Goal: Complete application form

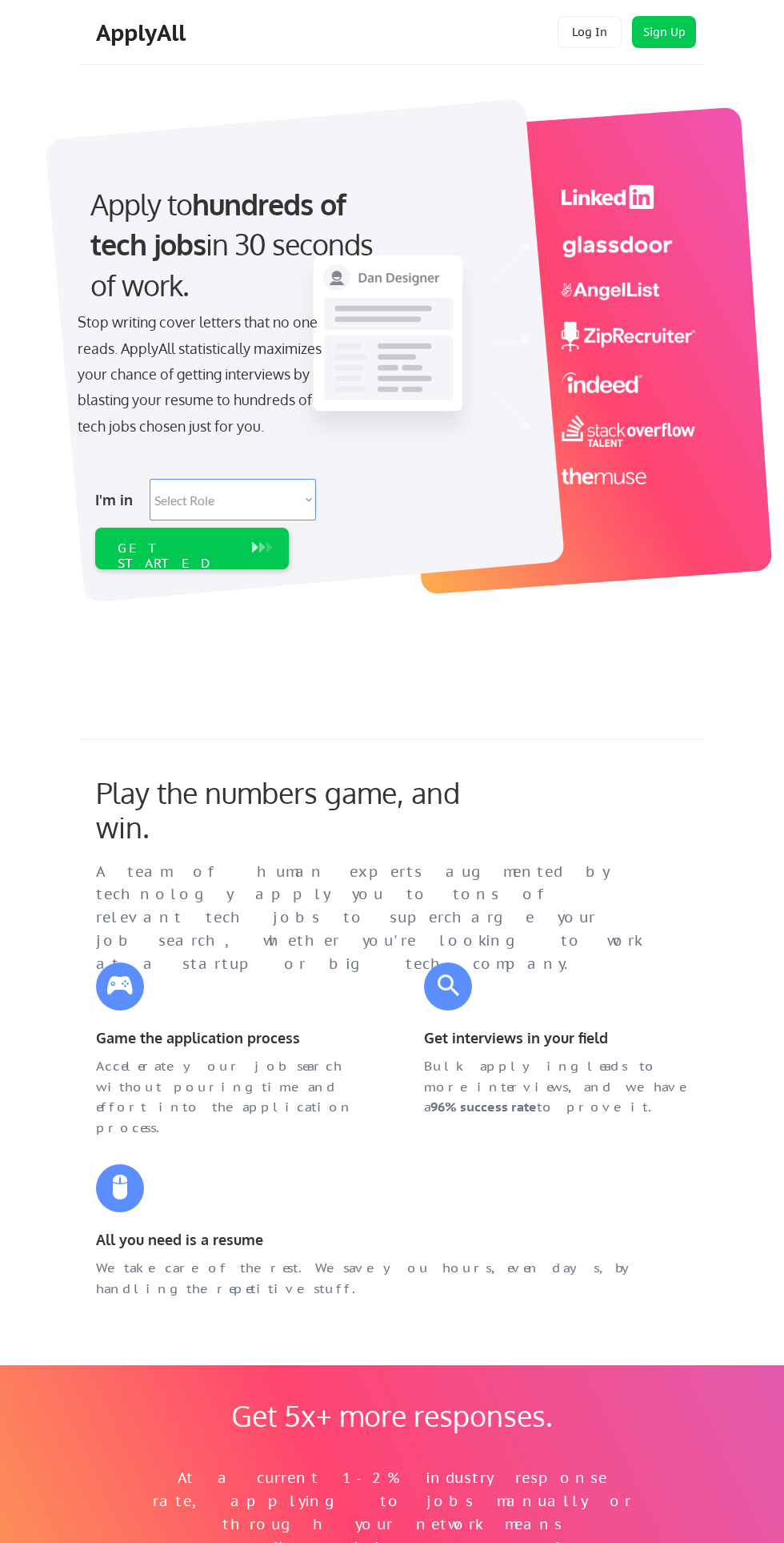
click at [208, 496] on select "Select Role Software Engineering Product Management Customer Success Sales UI/U…" at bounding box center [233, 499] width 166 height 42
select select ""it_security""
click at [150, 479] on select "Select Role Software Engineering Product Management Customer Success Sales UI/U…" at bounding box center [233, 499] width 166 height 42
select select ""it_security""
click at [189, 568] on div "GET STARTED" at bounding box center [176, 548] width 133 height 42
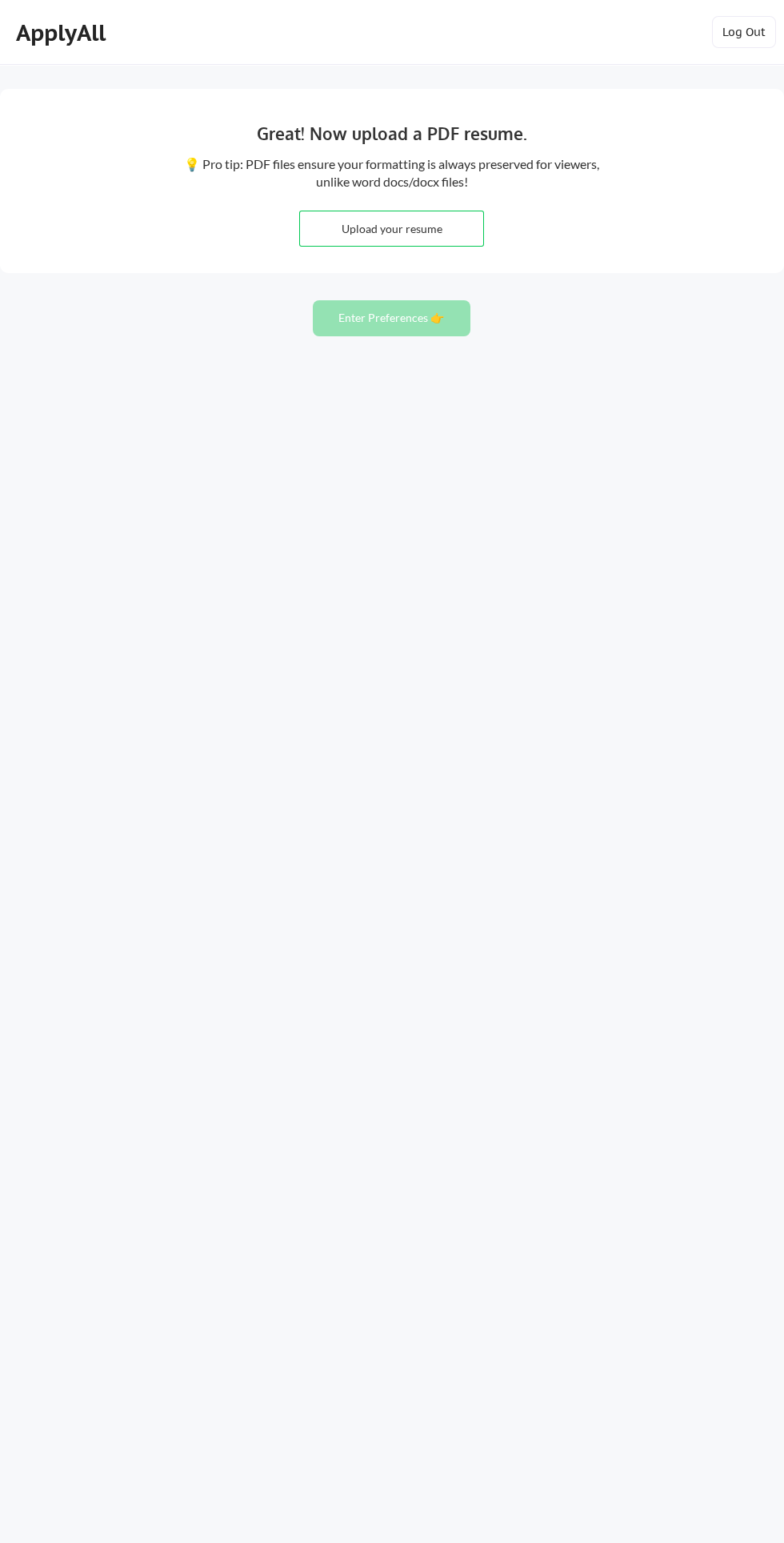
click at [359, 231] on input "file" at bounding box center [391, 229] width 184 height 35
click at [362, 217] on input "file" at bounding box center [391, 229] width 184 height 35
type input "C:\fakepath\Juliet Buoro VA CV.pdf"
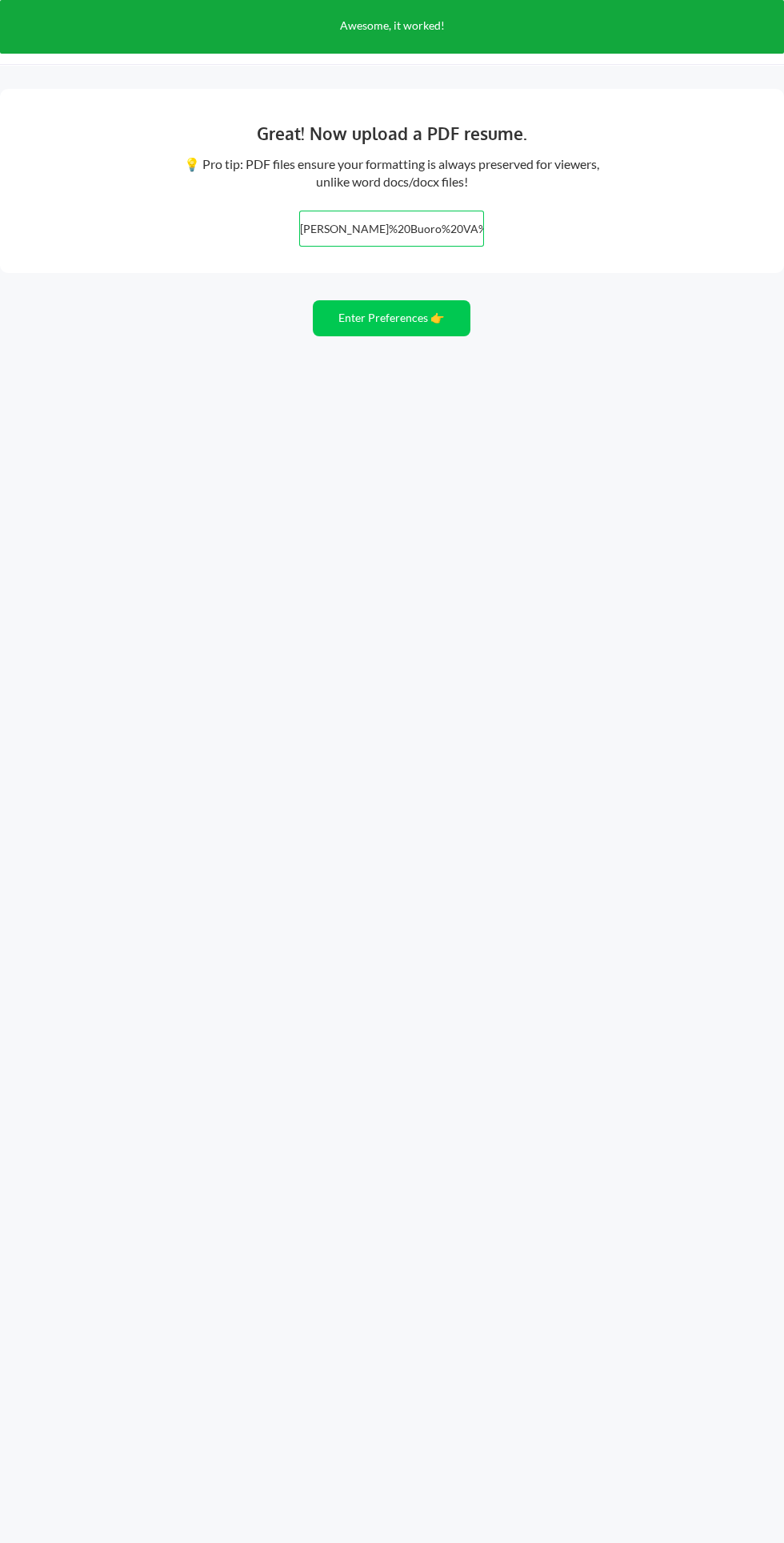
click at [366, 312] on button "Enter Preferences 👉" at bounding box center [392, 318] width 158 height 36
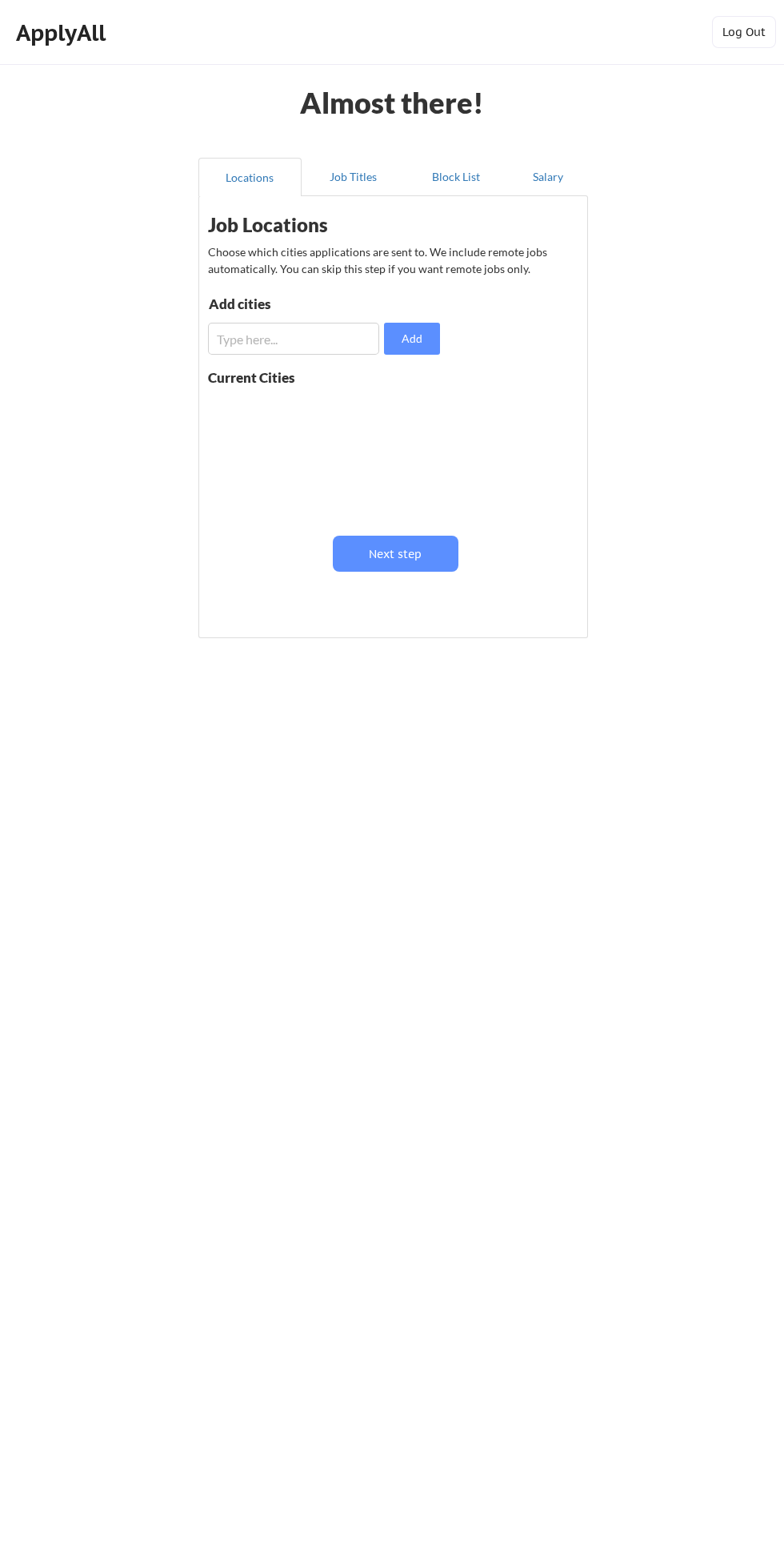
click at [268, 341] on input "input" at bounding box center [294, 339] width 171 height 32
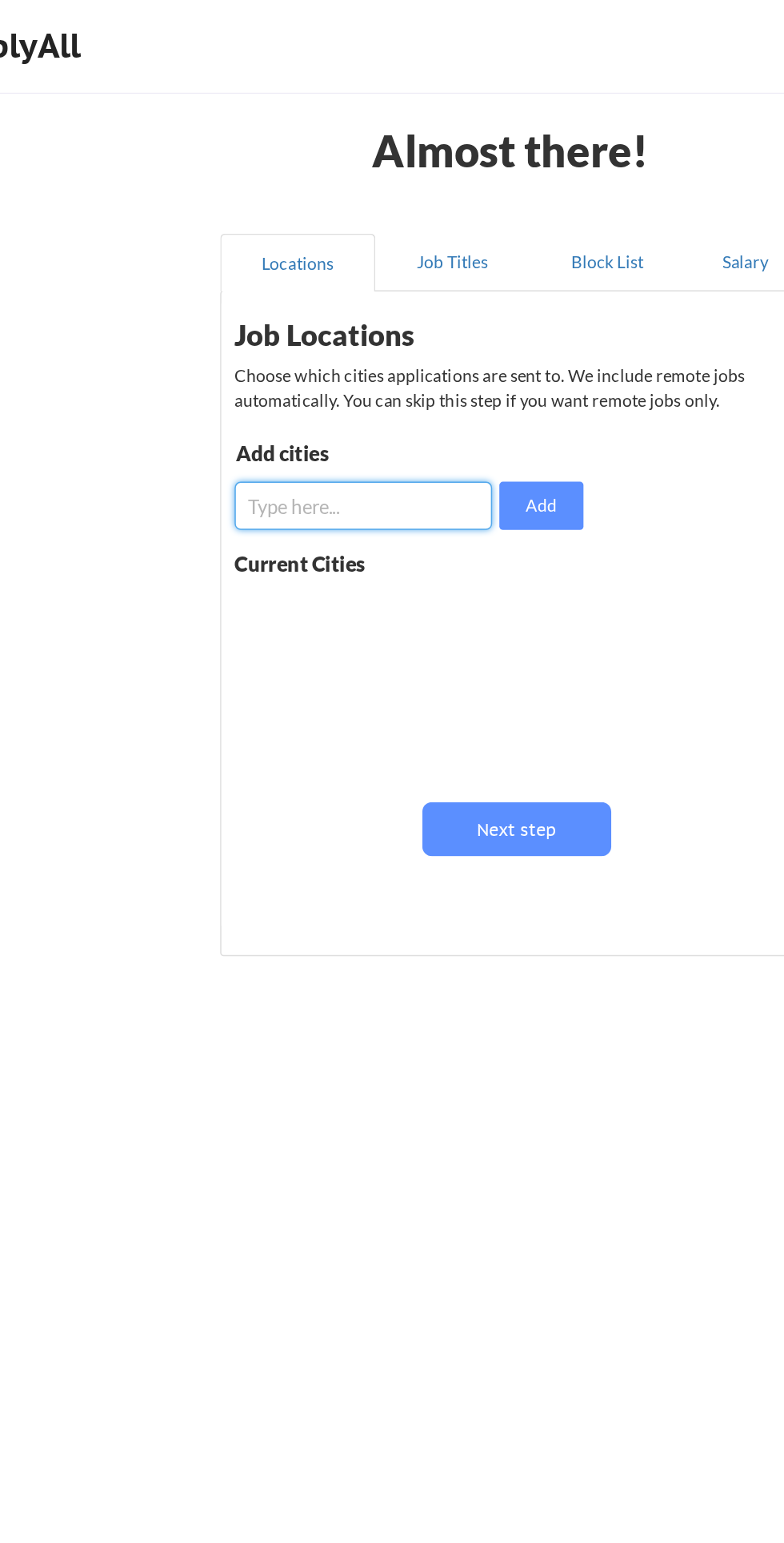
click at [352, 175] on button "Job Titles" at bounding box center [352, 176] width 103 height 39
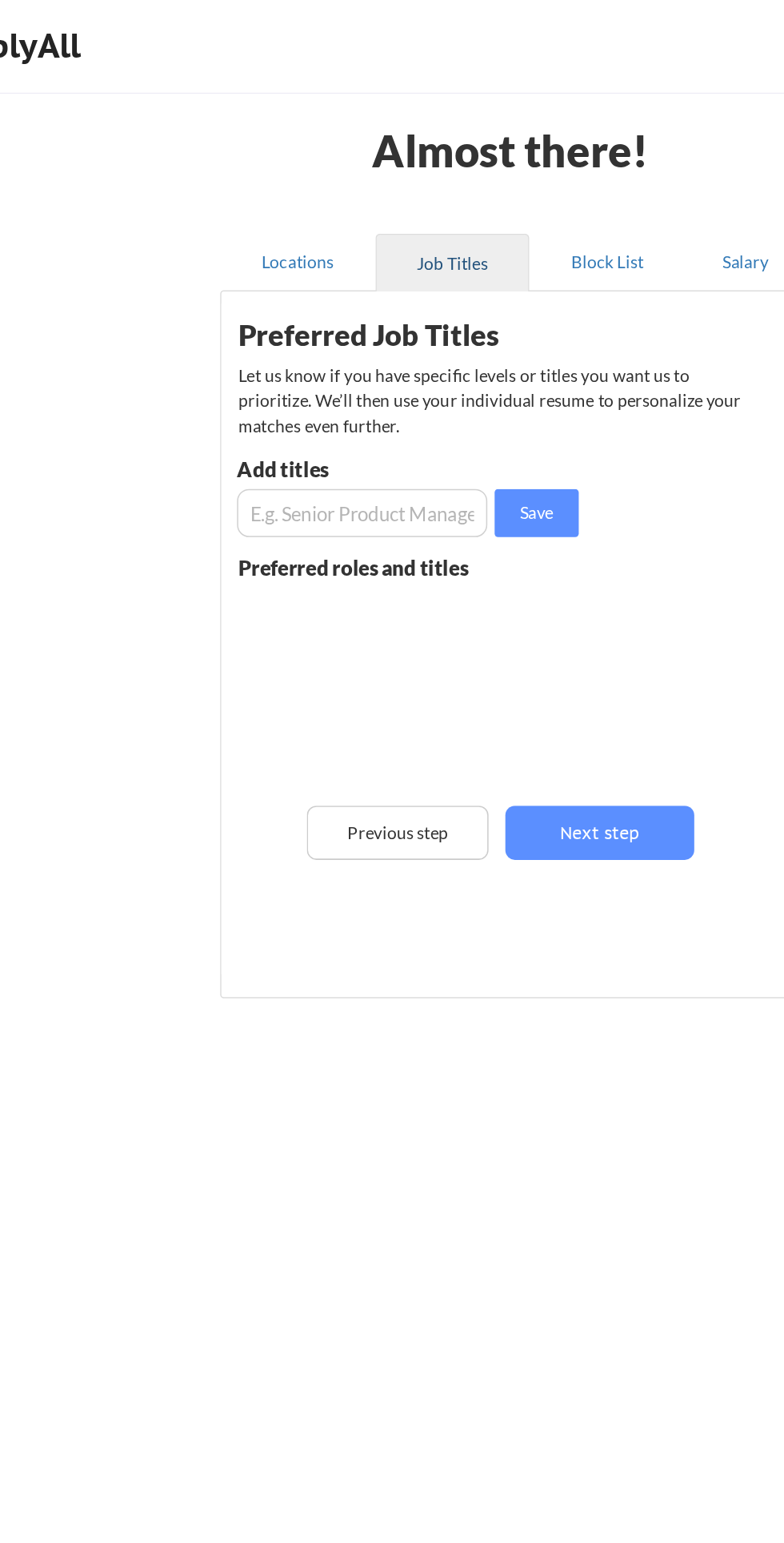
click at [245, 336] on input "input" at bounding box center [293, 343] width 166 height 32
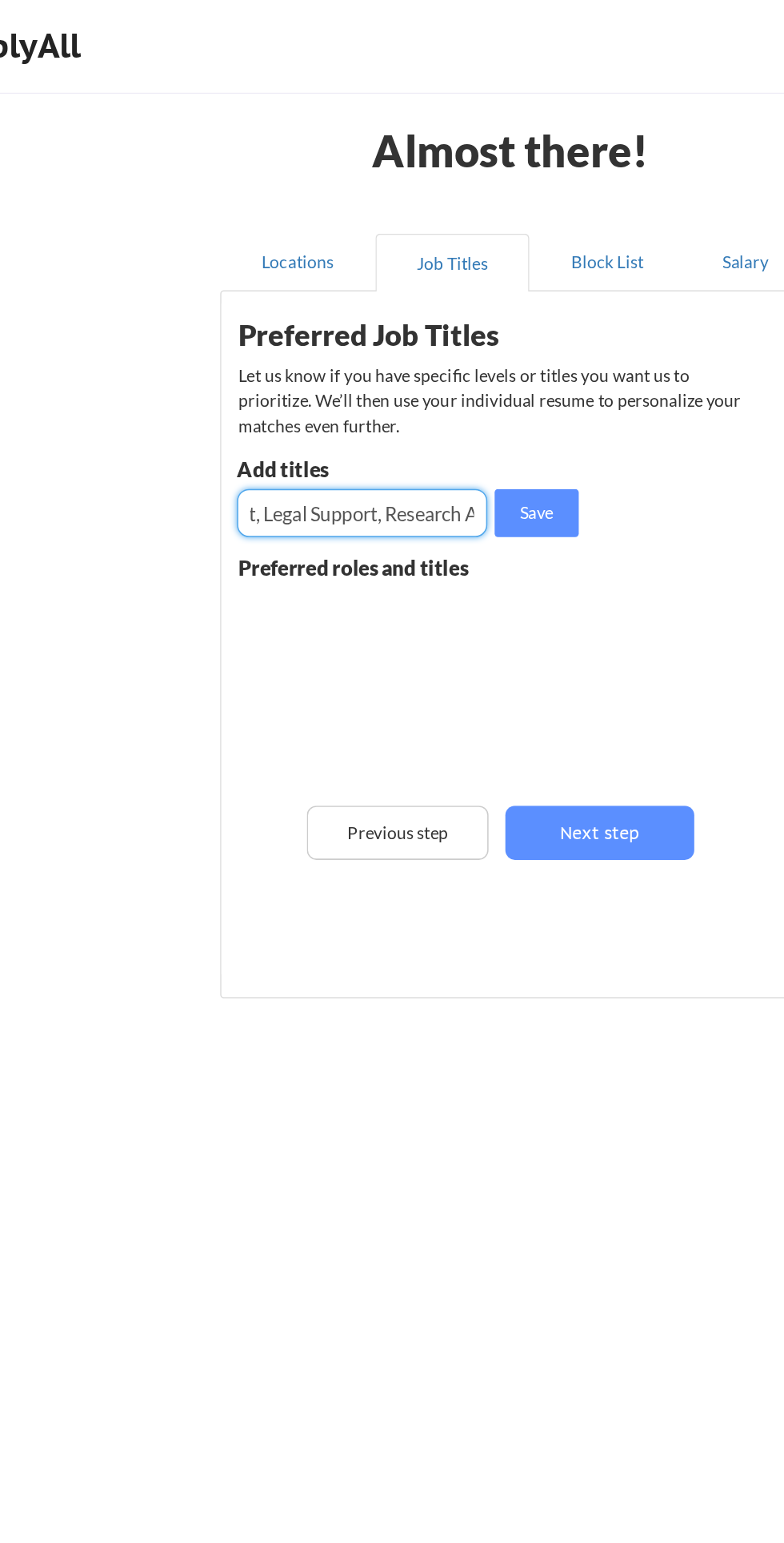
scroll to position [0, 354]
type input "Virtual Assistant, Market Research, Executive Assistant, Legal Support, Researc…"
click at [424, 339] on button "Save" at bounding box center [409, 343] width 56 height 32
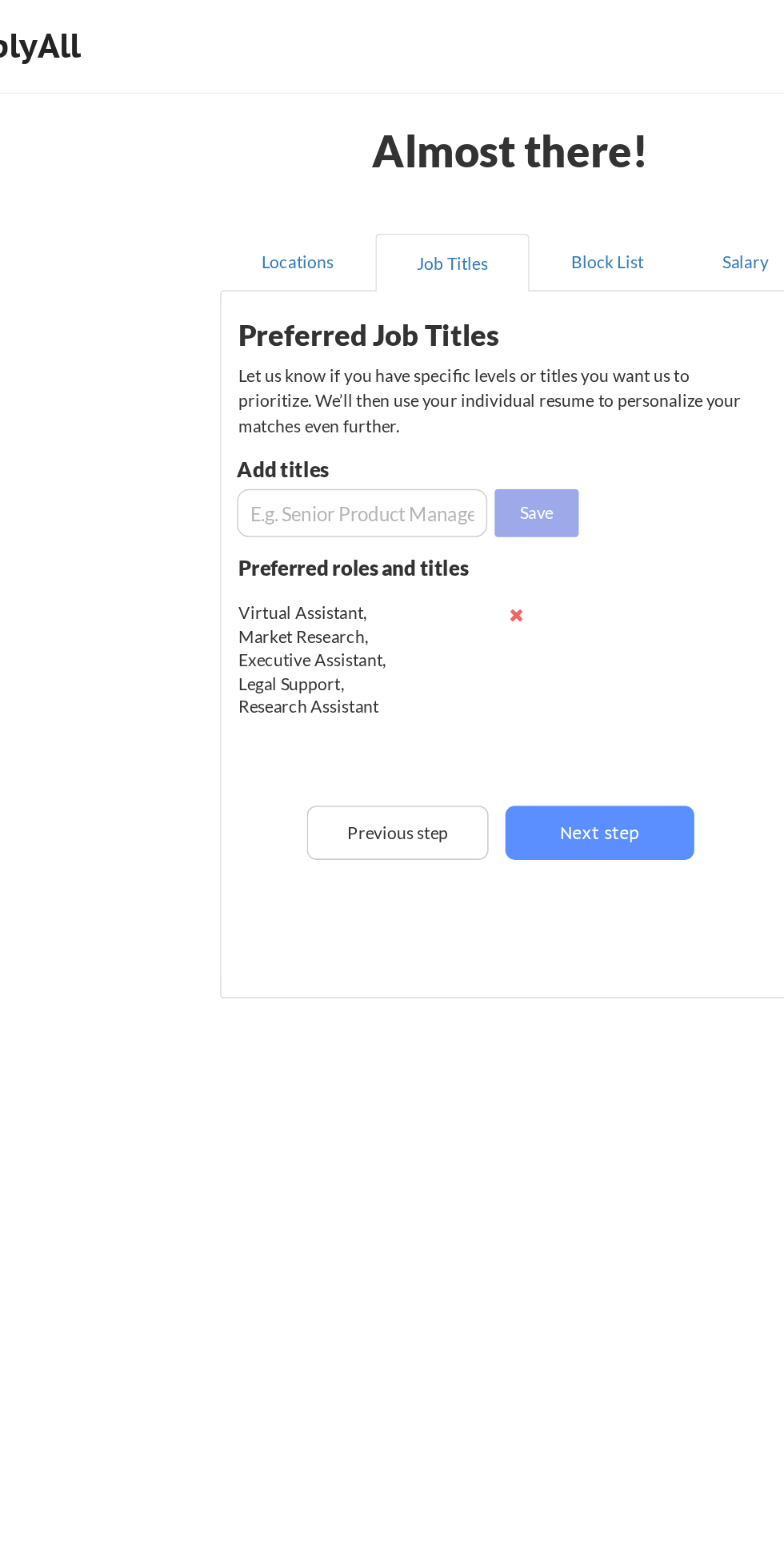
click at [486, 560] on button "Next step" at bounding box center [450, 556] width 126 height 36
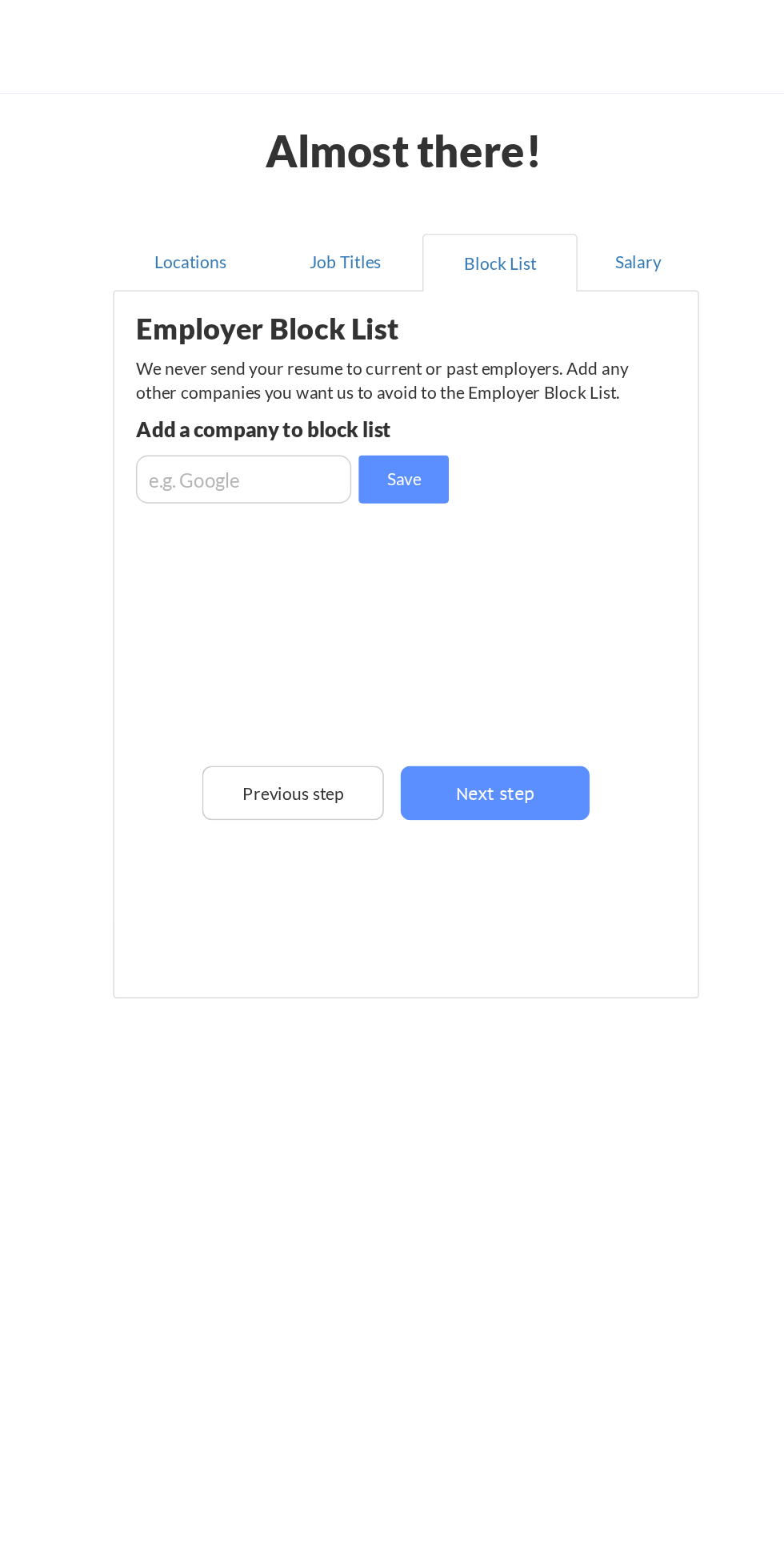
click at [495, 529] on button "Next step" at bounding box center [452, 530] width 126 height 36
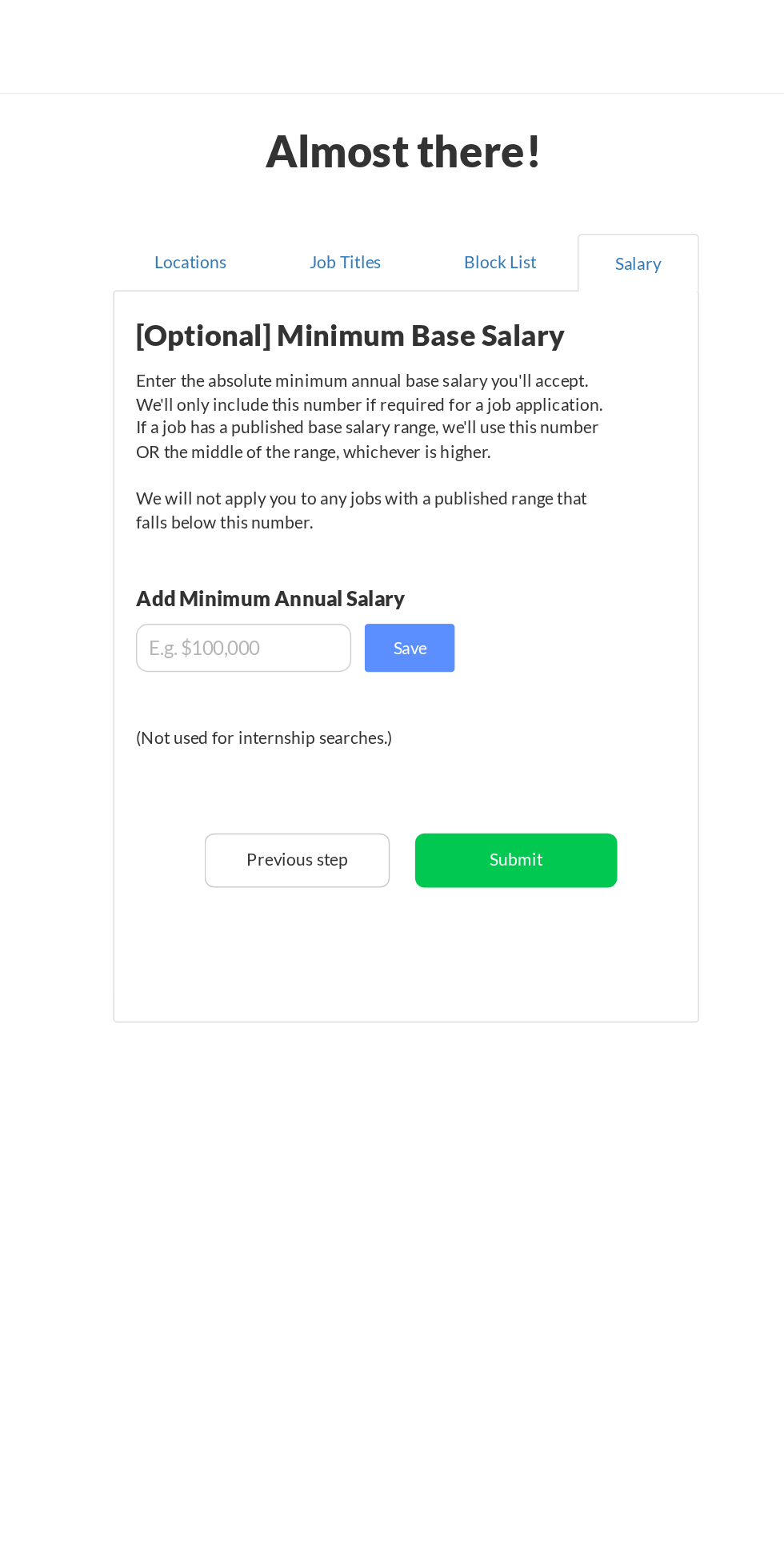
click at [250, 434] on input "input" at bounding box center [285, 433] width 143 height 32
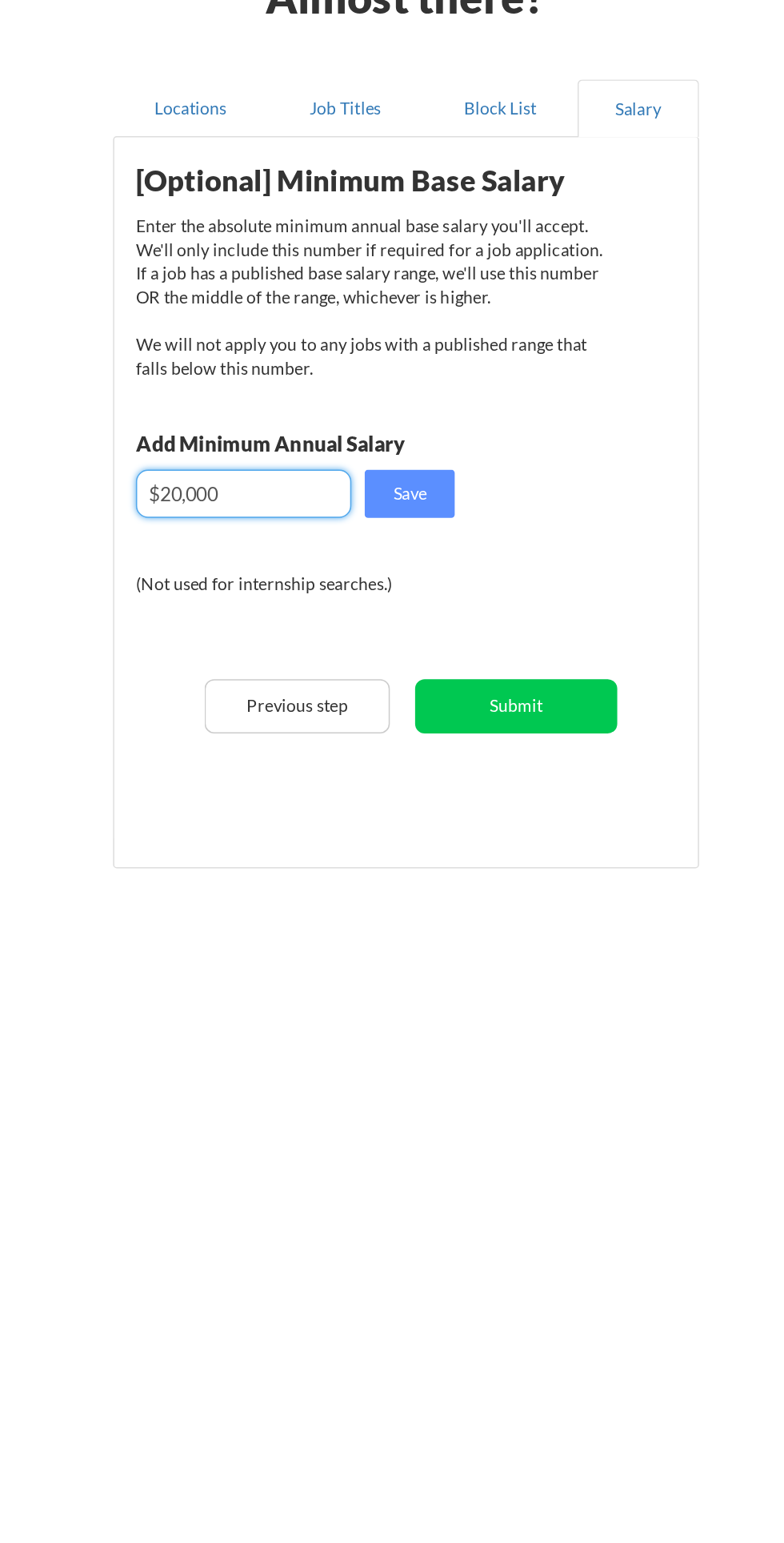
type input "$20,000"
click at [455, 570] on button "Submit" at bounding box center [466, 574] width 134 height 36
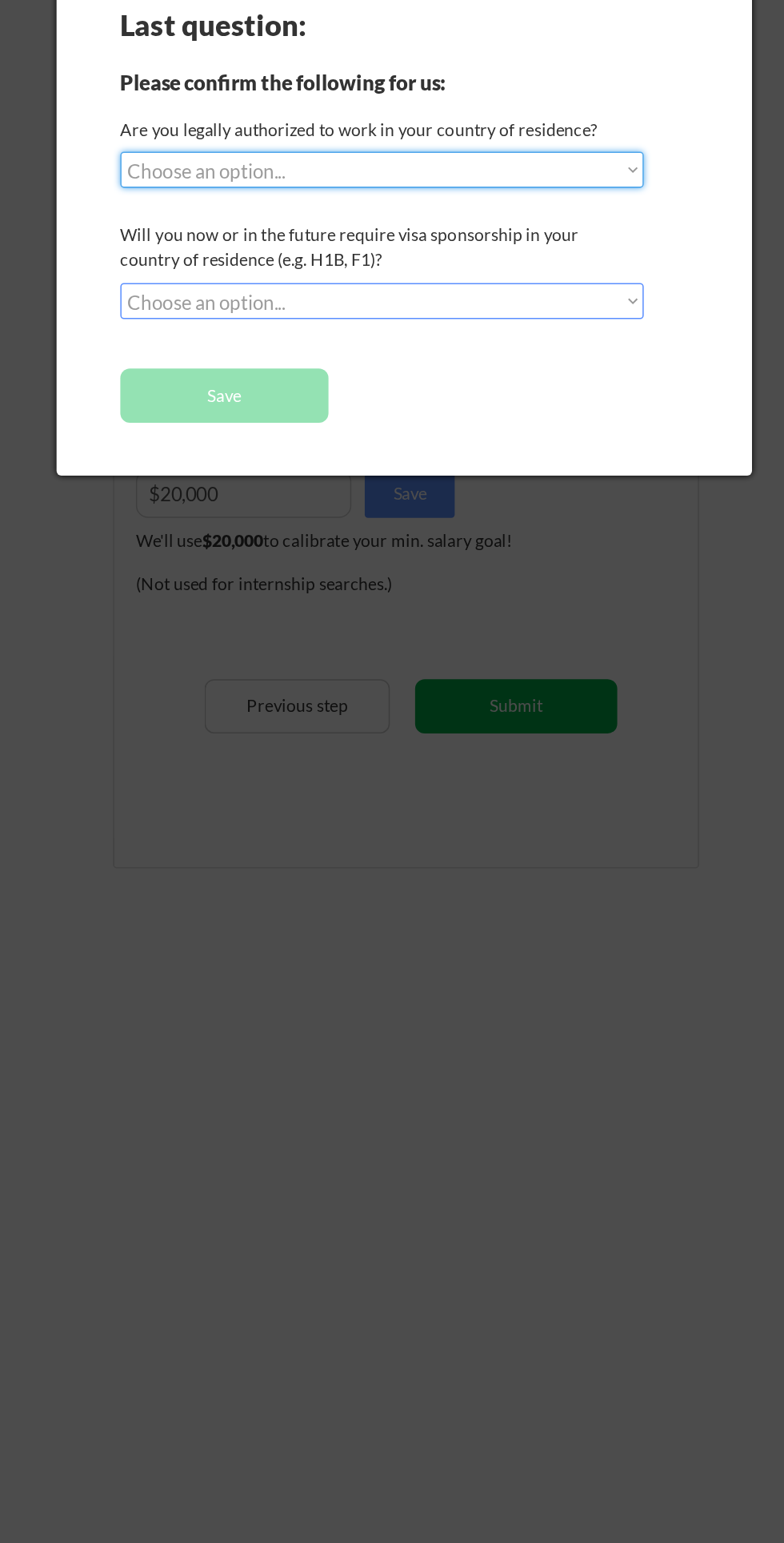
click at [222, 222] on select "Choose an option... Yes, I am a US Citizen Yes, I am a Canadian Citizen Yes, I …" at bounding box center [377, 217] width 348 height 24
click at [203, 206] on select "Choose an option... Yes, I am a US Citizen Yes, I am a Canadian Citizen Yes, I …" at bounding box center [377, 217] width 348 height 24
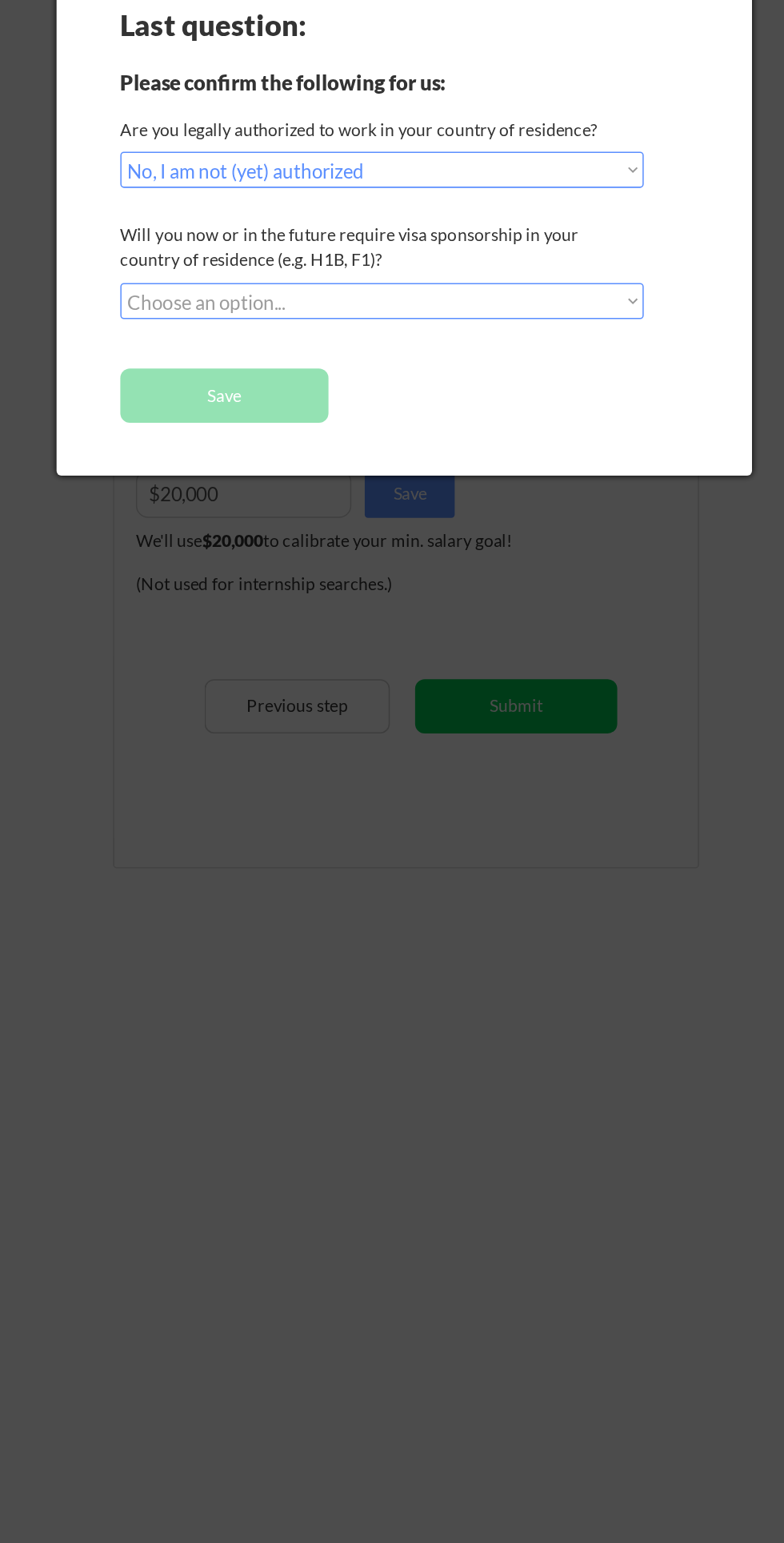
click at [228, 311] on select "Choose an option... No, I will not need sponsorship Yes, I will need sponsorship" at bounding box center [377, 305] width 348 height 24
click at [236, 218] on select "Choose an option... Yes, I am a US Citizen Yes, I am a Canadian Citizen Yes, I …" at bounding box center [377, 217] width 348 height 24
select select ""yes__i_am_an_other_permanent_resident""
click at [203, 206] on select "Choose an option... Yes, I am a US Citizen Yes, I am a Canadian Citizen Yes, I …" at bounding box center [377, 217] width 348 height 24
click at [225, 312] on select "Choose an option... No, I will not need sponsorship Yes, I will need sponsorship" at bounding box center [377, 305] width 348 height 24
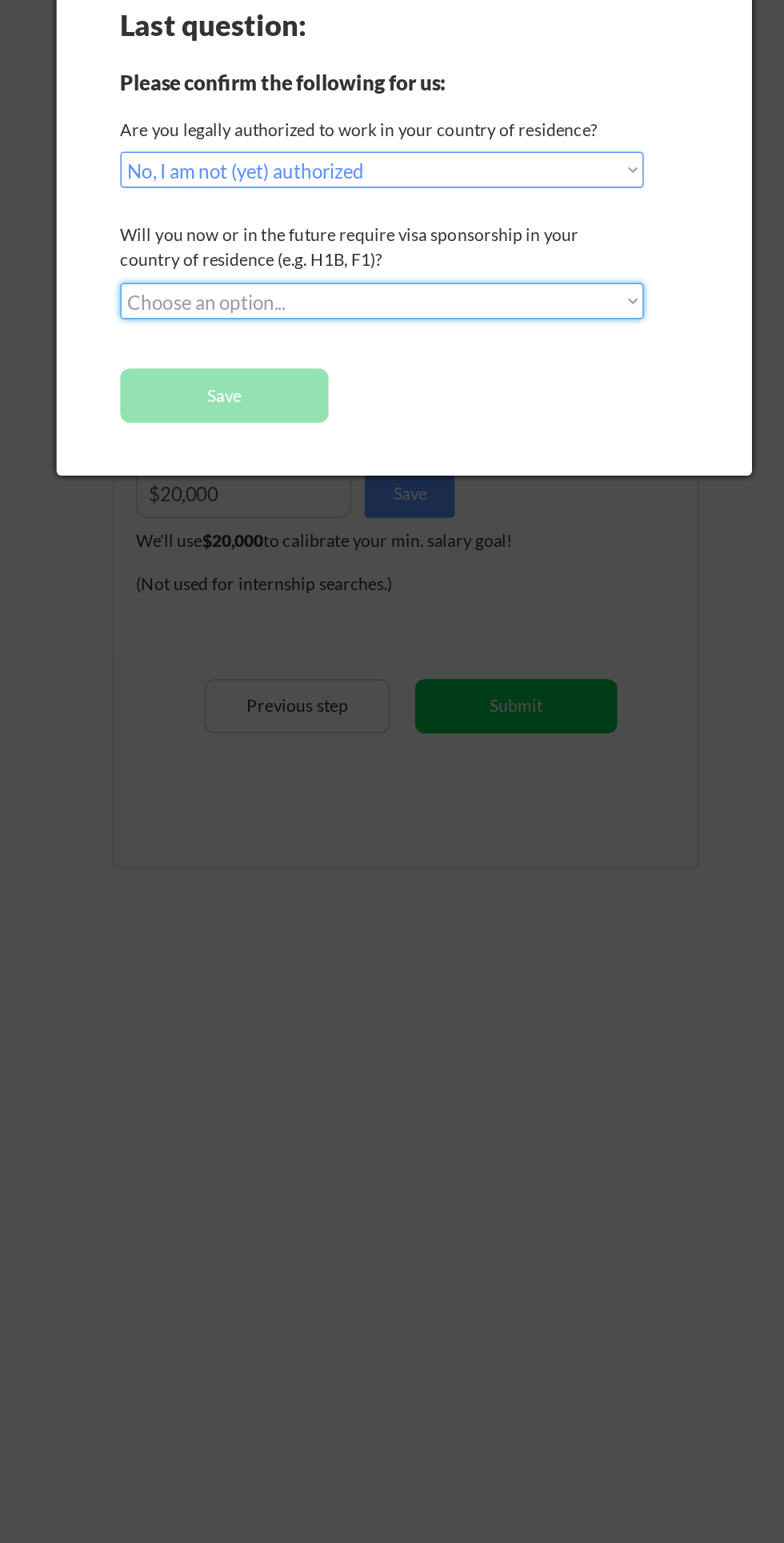
select select ""no__i_will_not_need_sponsorship""
click at [203, 293] on select "Choose an option... No, I will not need sponsorship Yes, I will need sponsorship" at bounding box center [377, 305] width 348 height 24
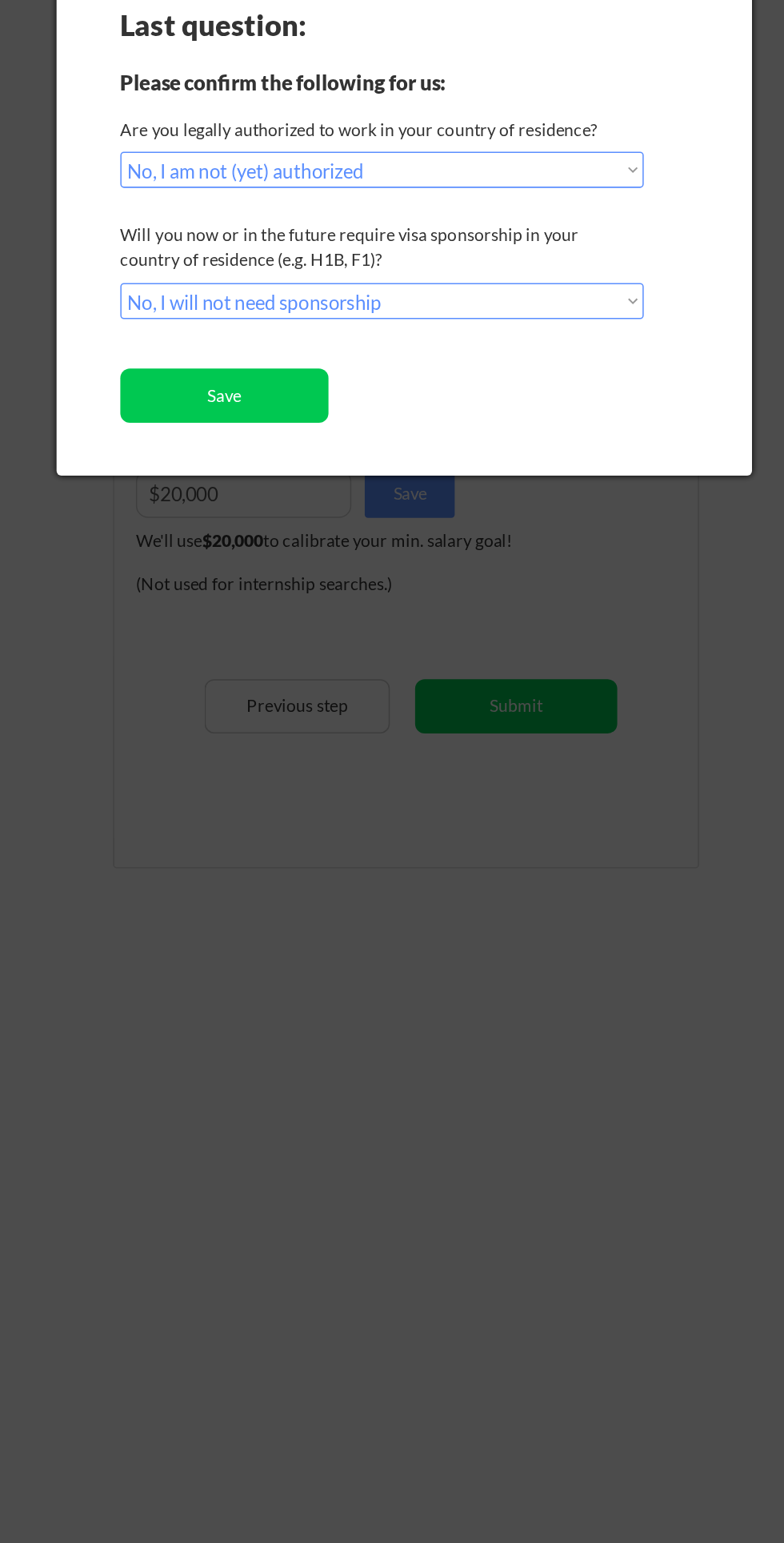
click at [244, 367] on button "Save" at bounding box center [273, 368] width 138 height 36
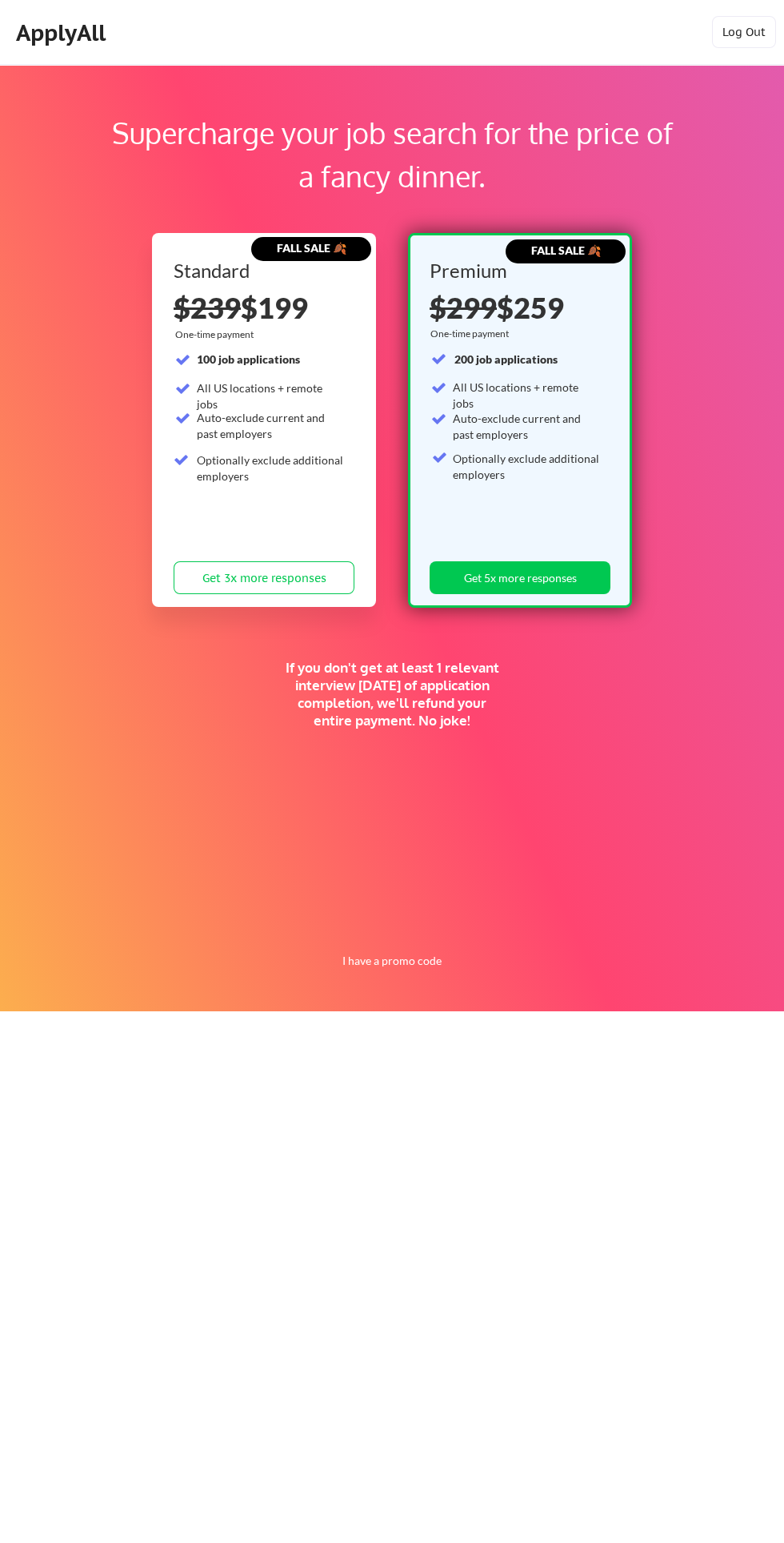
click at [749, 38] on button "Log Out" at bounding box center [744, 31] width 64 height 32
click at [56, 26] on div "ApplyAll" at bounding box center [63, 32] width 95 height 27
